Goal: Information Seeking & Learning: Learn about a topic

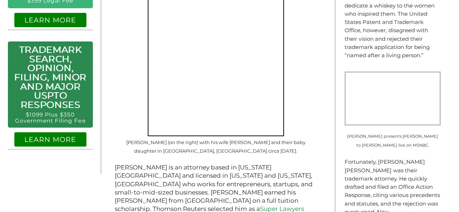
scroll to position [385, 0]
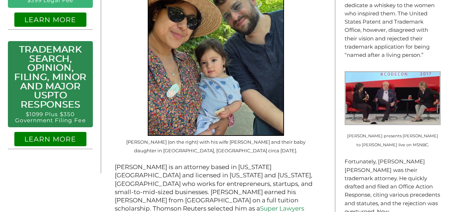
click at [45, 139] on link "LEARN MORE" at bounding box center [50, 139] width 52 height 9
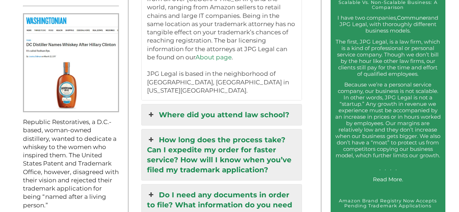
scroll to position [679, 0]
click at [171, 129] on link "How long does the process take? Can I expedite my order for faster service? How…" at bounding box center [222, 154] width 160 height 51
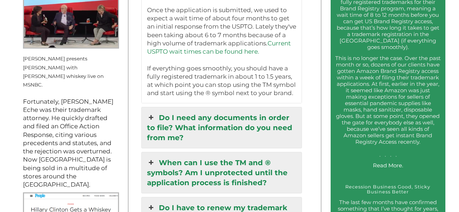
scroll to position [906, 0]
click at [253, 133] on link "Do I need any documents in order to file? What information do you need from me?" at bounding box center [222, 128] width 160 height 41
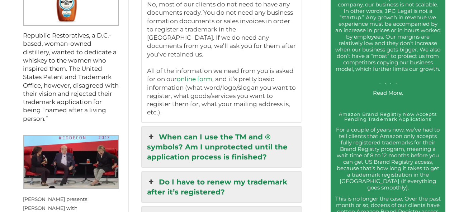
scroll to position [764, 0]
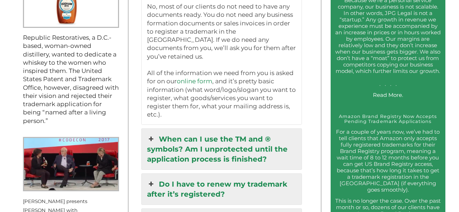
click at [252, 135] on link "When can I use the TM and ® symbols? Am I unprotected until the application pro…" at bounding box center [222, 149] width 160 height 41
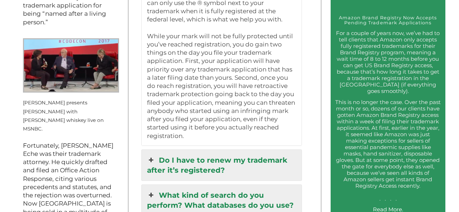
scroll to position [865, 0]
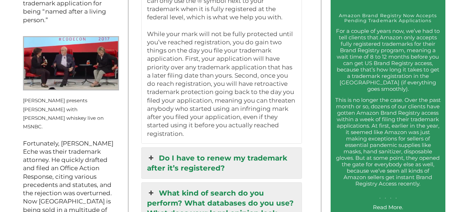
click at [223, 151] on link "Do I have to renew my trademark after it’s registered?" at bounding box center [222, 163] width 160 height 31
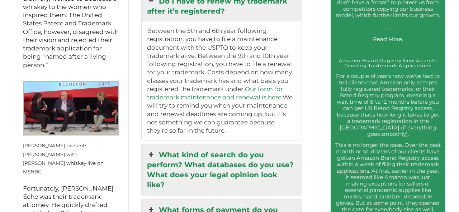
scroll to position [816, 0]
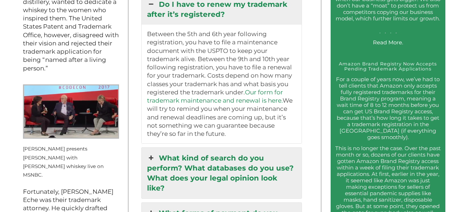
click at [221, 159] on link "What kind of search do you perform? What databases do you use? What does your l…" at bounding box center [222, 173] width 160 height 51
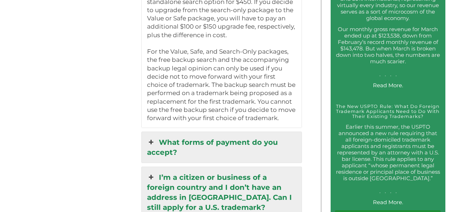
scroll to position [1387, 0]
click at [218, 136] on link "What forms of payment do you accept?" at bounding box center [222, 148] width 160 height 31
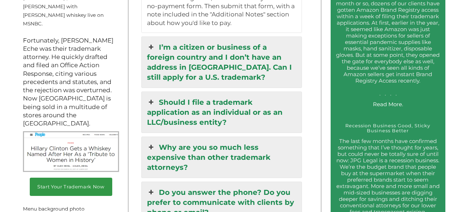
scroll to position [968, 0]
click at [206, 149] on link "Why are you so much less expensive than other trademark attorneys?" at bounding box center [222, 157] width 160 height 41
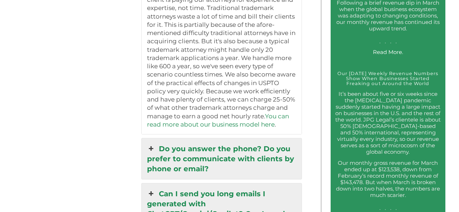
scroll to position [1252, 0]
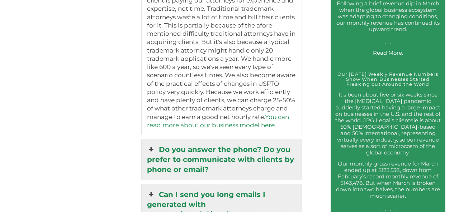
click at [206, 149] on link "Do you answer the phone? Do you prefer to communicate with clients by phone or …" at bounding box center [222, 159] width 160 height 41
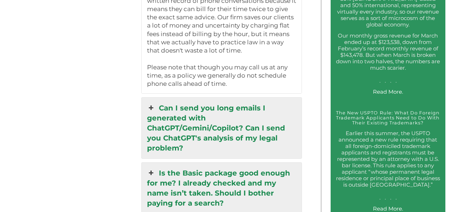
scroll to position [1384, 0]
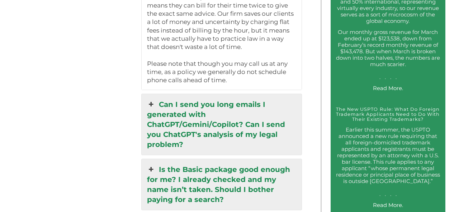
click at [216, 117] on link "Can I send you long emails I generated with ChatGPT/Gemini/Copilot? Can I send …" at bounding box center [222, 124] width 160 height 61
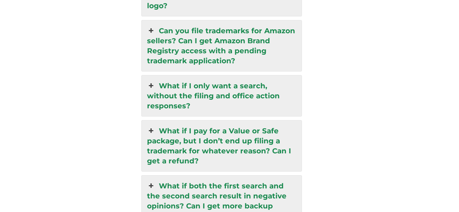
scroll to position [1977, 0]
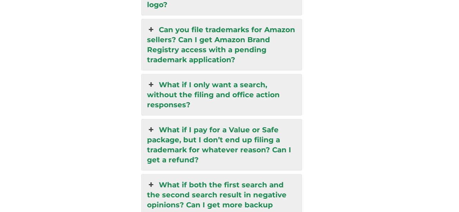
click at [212, 120] on link "What if I pay for a Value or Safe package, but I don’t end up filing a trademar…" at bounding box center [222, 145] width 160 height 51
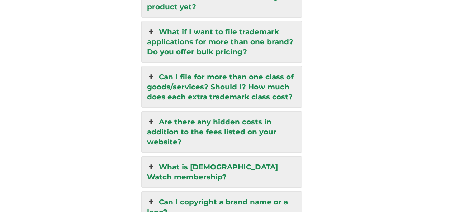
scroll to position [2110, 0]
